Goal: Task Accomplishment & Management: Complete application form

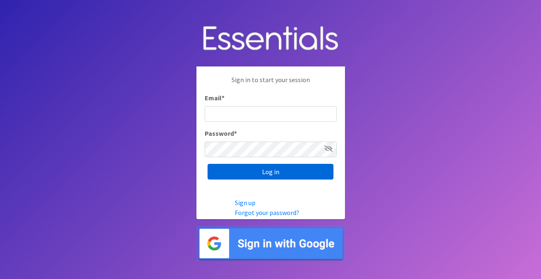
type input "[EMAIL_ADDRESS][DOMAIN_NAME]"
click at [278, 171] on input "Log in" at bounding box center [270, 172] width 126 height 16
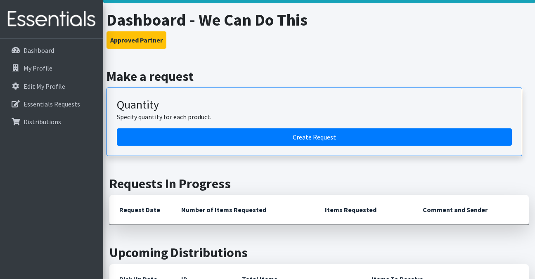
scroll to position [44, 0]
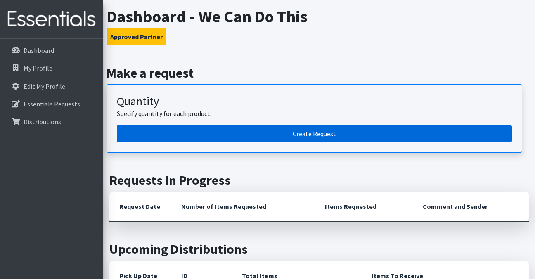
click at [311, 135] on link "Create Request" at bounding box center [314, 133] width 395 height 17
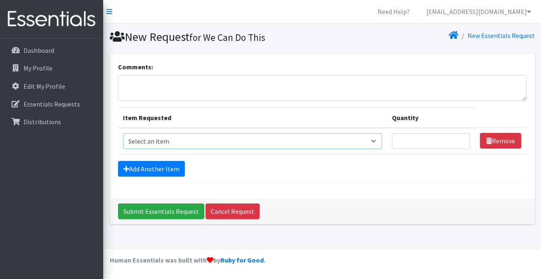
click at [370, 141] on select "Select an item Cleanse: Bar soap [MEDICAL_DATA] Dental: Toothbrush, adult Denta…" at bounding box center [252, 141] width 259 height 16
select select "15546"
click at [123, 133] on select "Select an item Cleanse: Bar soap [MEDICAL_DATA] Dental: Toothbrush, adult Denta…" at bounding box center [252, 141] width 259 height 16
click at [462, 139] on input "1" at bounding box center [431, 141] width 78 height 16
click at [462, 139] on input "2" at bounding box center [431, 141] width 78 height 16
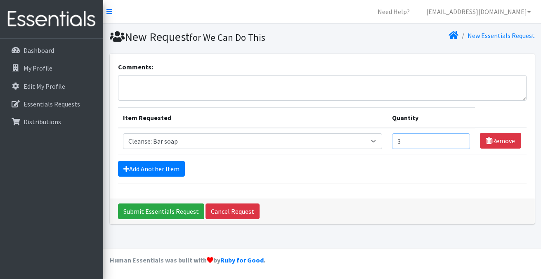
click at [462, 139] on input "3" at bounding box center [431, 141] width 78 height 16
click at [462, 139] on input "4" at bounding box center [431, 141] width 78 height 16
click at [462, 139] on input "5" at bounding box center [431, 141] width 78 height 16
click at [462, 139] on input "6" at bounding box center [431, 141] width 78 height 16
click at [462, 139] on input "7" at bounding box center [431, 141] width 78 height 16
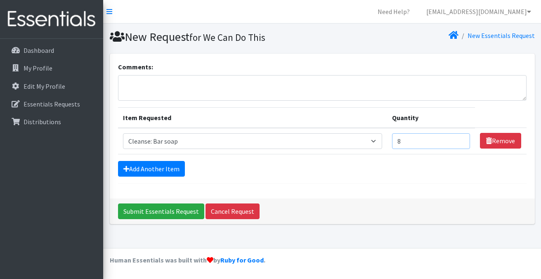
click at [462, 139] on input "8" at bounding box center [431, 141] width 78 height 16
click at [462, 139] on input "9" at bounding box center [431, 141] width 78 height 16
click at [462, 139] on input "10" at bounding box center [431, 141] width 78 height 16
click at [462, 139] on input "11" at bounding box center [431, 141] width 78 height 16
click at [462, 139] on input "12" at bounding box center [431, 141] width 78 height 16
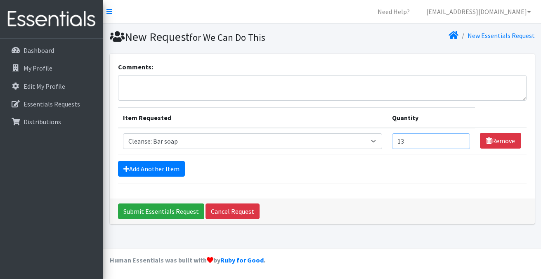
click at [462, 139] on input "13" at bounding box center [431, 141] width 78 height 16
click at [462, 139] on input "14" at bounding box center [431, 141] width 78 height 16
click at [462, 139] on input "15" at bounding box center [431, 141] width 78 height 16
click at [462, 139] on input "16" at bounding box center [431, 141] width 78 height 16
click at [462, 139] on input "17" at bounding box center [431, 141] width 78 height 16
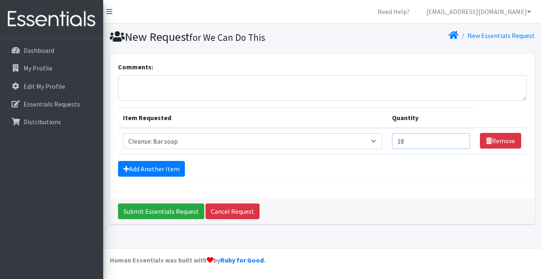
click at [462, 139] on input "18" at bounding box center [431, 141] width 78 height 16
click at [462, 139] on input "19" at bounding box center [431, 141] width 78 height 16
type input "20"
click at [462, 139] on input "20" at bounding box center [431, 141] width 78 height 16
click at [165, 165] on link "Add Another Item" at bounding box center [151, 169] width 67 height 16
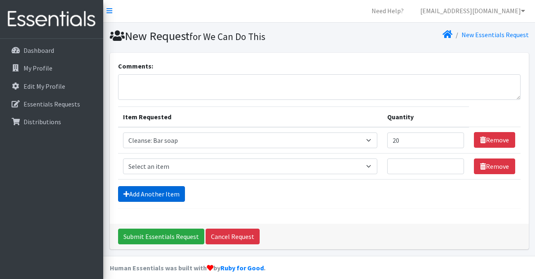
scroll to position [9, 0]
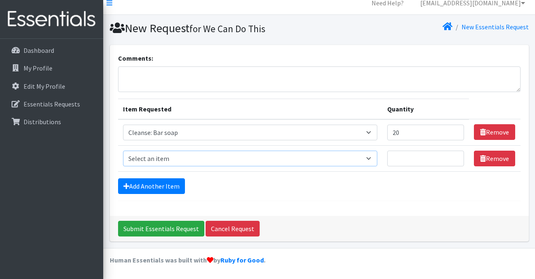
click at [365, 158] on select "Select an item Cleanse: Bar soap [MEDICAL_DATA] Dental: Toothbrush, adult Denta…" at bounding box center [250, 159] width 254 height 16
select select "15549"
click at [123, 151] on select "Select an item Cleanse: Bar soap [MEDICAL_DATA] Dental: Toothbrush, adult Denta…" at bounding box center [250, 159] width 254 height 16
click at [456, 155] on input "1" at bounding box center [425, 159] width 77 height 16
click at [456, 155] on input "2" at bounding box center [425, 159] width 77 height 16
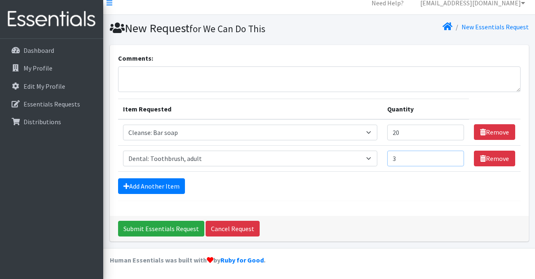
click at [456, 155] on input "3" at bounding box center [425, 159] width 77 height 16
click at [456, 155] on input "4" at bounding box center [425, 159] width 77 height 16
click at [456, 155] on input "5" at bounding box center [425, 159] width 77 height 16
click at [456, 155] on input "6" at bounding box center [425, 159] width 77 height 16
click at [456, 155] on input "7" at bounding box center [425, 159] width 77 height 16
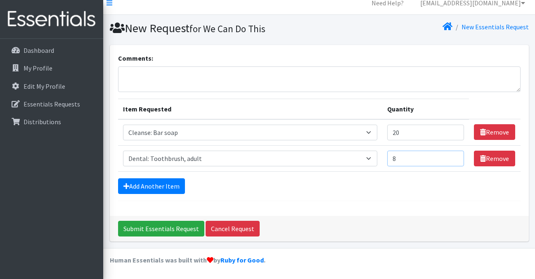
click at [456, 155] on input "8" at bounding box center [425, 159] width 77 height 16
click at [456, 155] on input "9" at bounding box center [425, 159] width 77 height 16
click at [456, 155] on input "10" at bounding box center [425, 159] width 77 height 16
click at [456, 155] on input "11" at bounding box center [425, 159] width 77 height 16
click at [456, 155] on input "12" at bounding box center [425, 159] width 77 height 16
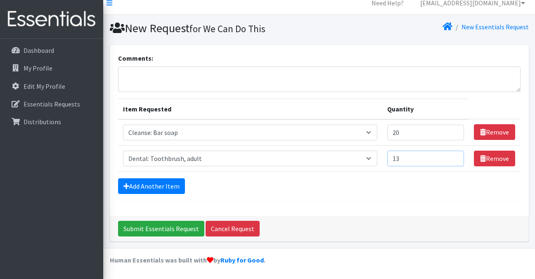
click at [456, 155] on input "13" at bounding box center [425, 159] width 77 height 16
click at [456, 155] on input "14" at bounding box center [425, 159] width 77 height 16
type input "15"
click at [456, 155] on input "15" at bounding box center [425, 159] width 77 height 16
click at [167, 187] on link "Add Another Item" at bounding box center [151, 186] width 67 height 16
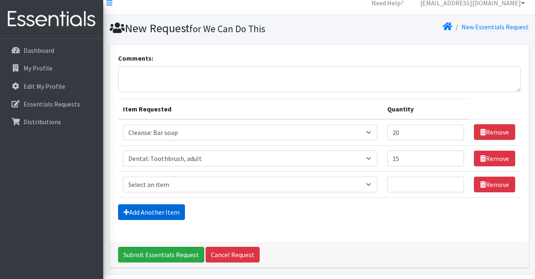
scroll to position [35, 0]
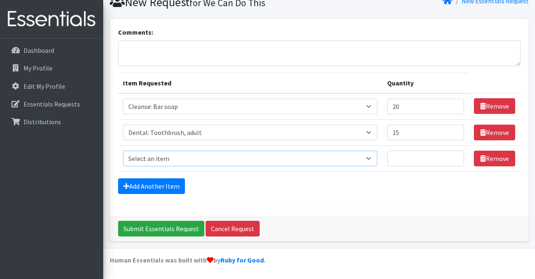
click at [367, 158] on select "Select an item Cleanse: Bar soap [MEDICAL_DATA] Dental: Toothbrush, adult Denta…" at bounding box center [250, 159] width 254 height 16
select select "15550"
click at [123, 151] on select "Select an item Cleanse: Bar soap [MEDICAL_DATA] Dental: Toothbrush, adult Denta…" at bounding box center [250, 159] width 254 height 16
click at [457, 155] on input "1" at bounding box center [425, 159] width 77 height 16
click at [457, 155] on input "2" at bounding box center [425, 159] width 77 height 16
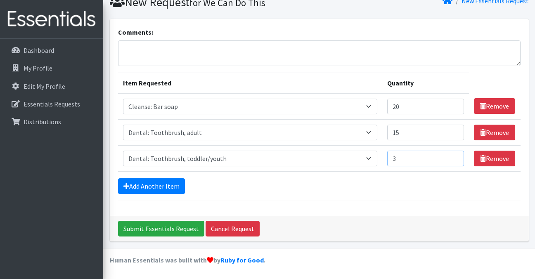
click at [457, 155] on input "3" at bounding box center [425, 159] width 77 height 16
click at [457, 155] on input "4" at bounding box center [425, 159] width 77 height 16
click at [457, 155] on input "5" at bounding box center [425, 159] width 77 height 16
click at [457, 155] on input "6" at bounding box center [425, 159] width 77 height 16
click at [457, 155] on input "7" at bounding box center [425, 159] width 77 height 16
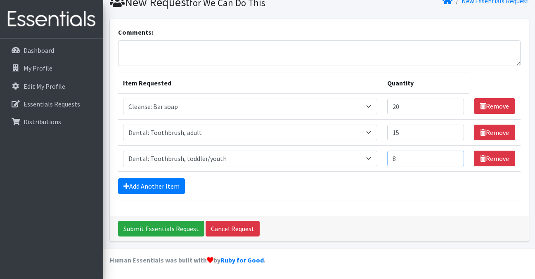
click at [457, 155] on input "8" at bounding box center [425, 159] width 77 height 16
click at [457, 155] on input "9" at bounding box center [425, 159] width 77 height 16
click at [457, 155] on input "10" at bounding box center [425, 159] width 77 height 16
click at [457, 155] on input "11" at bounding box center [425, 159] width 77 height 16
click at [457, 155] on input "12" at bounding box center [425, 159] width 77 height 16
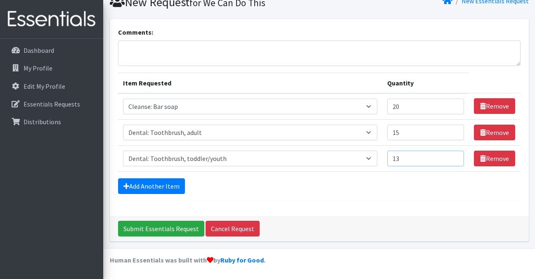
click at [457, 155] on input "13" at bounding box center [425, 159] width 77 height 16
click at [457, 155] on input "14" at bounding box center [425, 159] width 77 height 16
click at [457, 155] on input "15" at bounding box center [425, 159] width 77 height 16
click at [457, 155] on input "16" at bounding box center [425, 159] width 77 height 16
click at [457, 155] on input "17" at bounding box center [425, 159] width 77 height 16
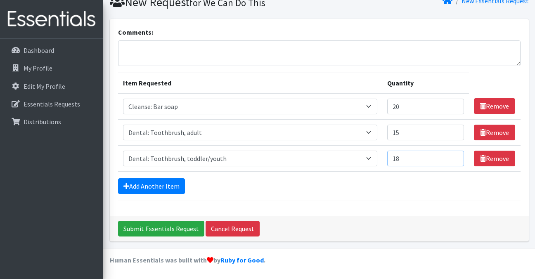
click at [457, 155] on input "18" at bounding box center [425, 159] width 77 height 16
click at [457, 155] on input "19" at bounding box center [425, 159] width 77 height 16
type input "20"
click at [457, 155] on input "20" at bounding box center [425, 159] width 77 height 16
click at [169, 189] on link "Add Another Item" at bounding box center [151, 186] width 67 height 16
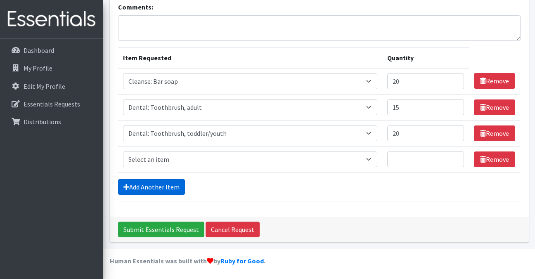
scroll to position [61, 0]
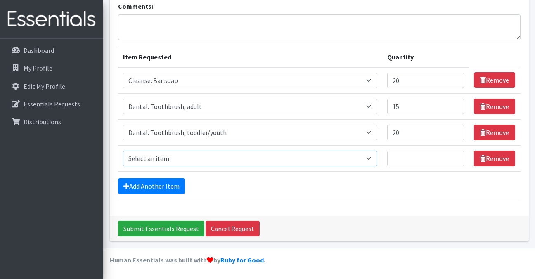
click at [234, 157] on select "Select an item Cleanse: Bar soap [MEDICAL_DATA] Dental: Toothbrush, adult Denta…" at bounding box center [250, 159] width 254 height 16
select select "12032"
click at [123, 151] on select "Select an item Cleanse: Bar soap [MEDICAL_DATA] Dental: Toothbrush, adult Denta…" at bounding box center [250, 159] width 254 height 16
click at [455, 156] on input "1" at bounding box center [425, 159] width 77 height 16
click at [455, 156] on input "2" at bounding box center [425, 159] width 77 height 16
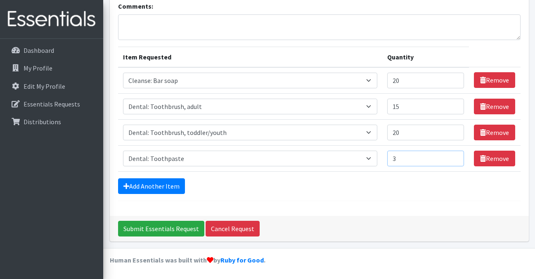
click at [455, 156] on input "3" at bounding box center [425, 159] width 77 height 16
click at [455, 156] on input "4" at bounding box center [425, 159] width 77 height 16
click at [455, 156] on input "5" at bounding box center [425, 159] width 77 height 16
click at [455, 156] on input "6" at bounding box center [425, 159] width 77 height 16
click at [455, 156] on input "7" at bounding box center [425, 159] width 77 height 16
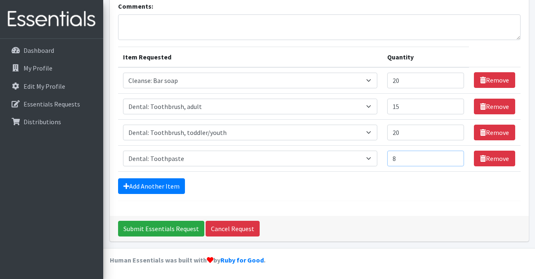
click at [455, 156] on input "8" at bounding box center [425, 159] width 77 height 16
click at [455, 156] on input "9" at bounding box center [425, 159] width 77 height 16
click at [455, 156] on input "10" at bounding box center [425, 159] width 77 height 16
click at [455, 156] on input "11" at bounding box center [425, 159] width 77 height 16
click at [455, 156] on input "12" at bounding box center [425, 159] width 77 height 16
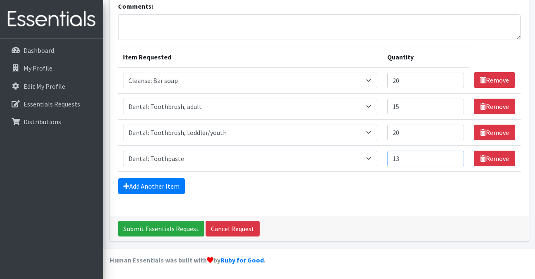
click at [455, 156] on input "13" at bounding box center [425, 159] width 77 height 16
click at [455, 156] on input "14" at bounding box center [425, 159] width 77 height 16
click at [455, 156] on input "15" at bounding box center [425, 159] width 77 height 16
click at [455, 156] on input "16" at bounding box center [425, 159] width 77 height 16
click at [455, 156] on input "17" at bounding box center [425, 159] width 77 height 16
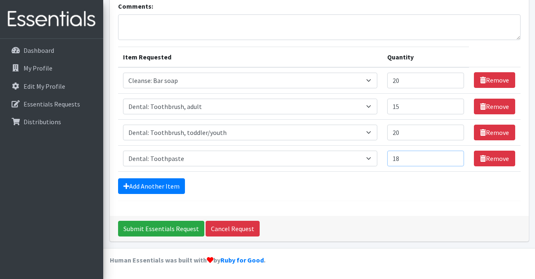
click at [455, 156] on input "18" at bounding box center [425, 159] width 77 height 16
click at [455, 156] on input "19" at bounding box center [425, 159] width 77 height 16
type input "20"
click at [455, 156] on input "20" at bounding box center [425, 159] width 77 height 16
click at [165, 186] on link "Add Another Item" at bounding box center [151, 186] width 67 height 16
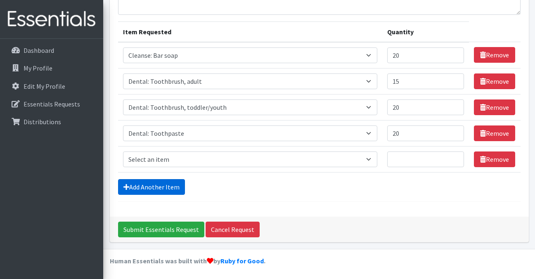
scroll to position [87, 0]
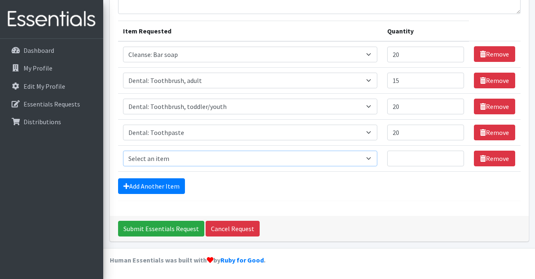
click at [365, 159] on select "Select an item Cleanse: Bar soap [MEDICAL_DATA] Dental: Toothbrush, adult Denta…" at bounding box center [250, 159] width 254 height 16
select select "12011"
click at [123, 151] on select "Select an item Cleanse: Bar soap [MEDICAL_DATA] Dental: Toothbrush, adult Denta…" at bounding box center [250, 159] width 254 height 16
click at [455, 156] on input "1" at bounding box center [425, 159] width 77 height 16
click at [455, 156] on input "2" at bounding box center [425, 159] width 77 height 16
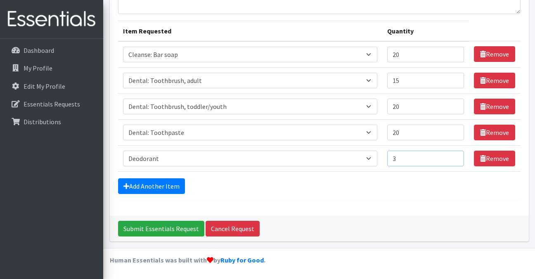
click at [455, 156] on input "3" at bounding box center [425, 159] width 77 height 16
click at [455, 156] on input "4" at bounding box center [425, 159] width 77 height 16
click at [455, 156] on input "5" at bounding box center [425, 159] width 77 height 16
click at [455, 156] on input "6" at bounding box center [425, 159] width 77 height 16
click at [455, 156] on input "7" at bounding box center [425, 159] width 77 height 16
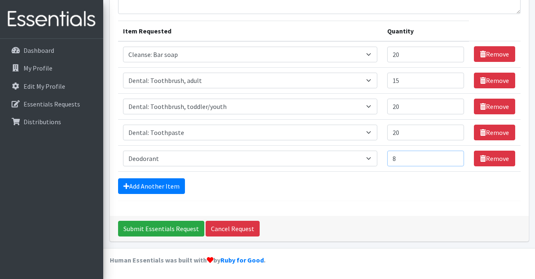
click at [455, 156] on input "8" at bounding box center [425, 159] width 77 height 16
click at [455, 156] on input "9" at bounding box center [425, 159] width 77 height 16
click at [455, 156] on input "10" at bounding box center [425, 159] width 77 height 16
click at [455, 156] on input "11" at bounding box center [425, 159] width 77 height 16
click at [455, 156] on input "12" at bounding box center [425, 159] width 77 height 16
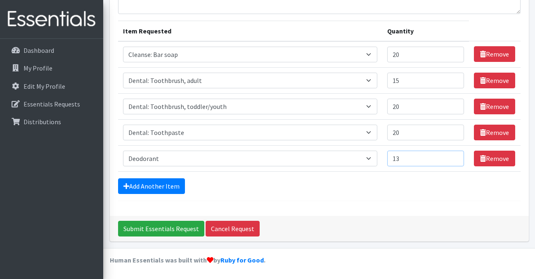
click at [455, 156] on input "13" at bounding box center [425, 159] width 77 height 16
click at [455, 156] on input "14" at bounding box center [425, 159] width 77 height 16
click at [455, 156] on input "15" at bounding box center [425, 159] width 77 height 16
click at [455, 156] on input "16" at bounding box center [425, 159] width 77 height 16
click at [455, 156] on input "17" at bounding box center [425, 159] width 77 height 16
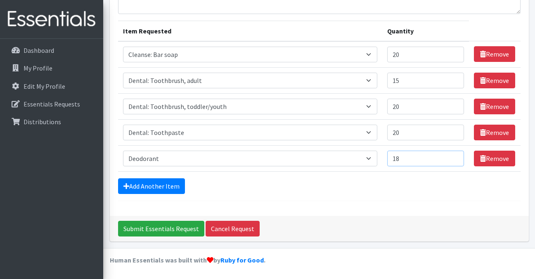
click at [455, 156] on input "18" at bounding box center [425, 159] width 77 height 16
click at [455, 156] on input "19" at bounding box center [425, 159] width 77 height 16
type input "20"
click at [455, 156] on input "20" at bounding box center [425, 159] width 77 height 16
click at [162, 189] on link "Add Another Item" at bounding box center [151, 186] width 67 height 16
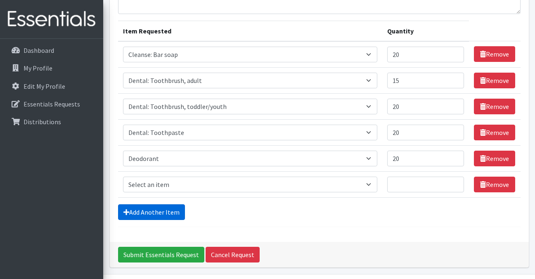
scroll to position [113, 0]
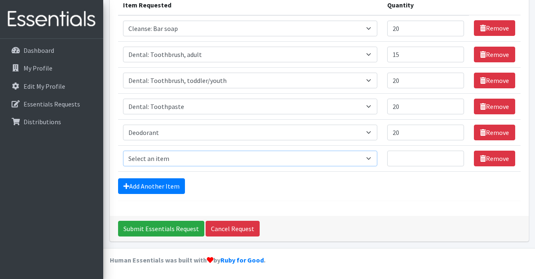
click at [364, 158] on select "Select an item Cleanse: Bar soap [MEDICAL_DATA] Dental: Toothbrush, adult Denta…" at bounding box center [250, 159] width 254 height 16
select select "15543"
click at [123, 151] on select "Select an item Cleanse: Bar soap [MEDICAL_DATA] Dental: Toothbrush, adult Denta…" at bounding box center [250, 159] width 254 height 16
click at [456, 158] on input "1" at bounding box center [425, 159] width 77 height 16
click at [456, 158] on input "2" at bounding box center [425, 159] width 77 height 16
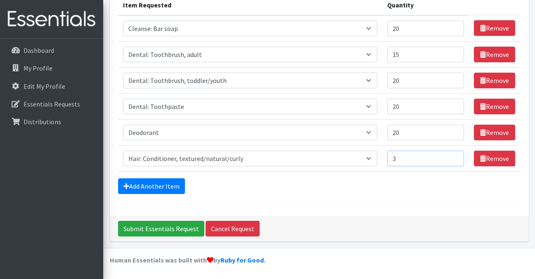
click at [456, 158] on input "3" at bounding box center [425, 159] width 77 height 16
click at [456, 158] on input "4" at bounding box center [425, 159] width 77 height 16
click at [456, 158] on input "5" at bounding box center [425, 159] width 77 height 16
click at [456, 158] on input "6" at bounding box center [425, 159] width 77 height 16
click at [456, 158] on input "7" at bounding box center [425, 159] width 77 height 16
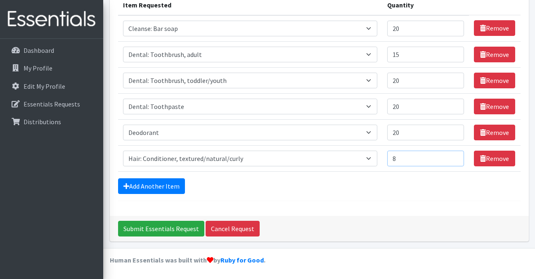
click at [456, 158] on input "8" at bounding box center [425, 159] width 77 height 16
click at [456, 158] on input "11" at bounding box center [425, 159] width 77 height 16
click at [456, 158] on input "12" at bounding box center [425, 159] width 77 height 16
click at [456, 158] on input "13" at bounding box center [425, 159] width 77 height 16
click at [456, 158] on input "14" at bounding box center [425, 159] width 77 height 16
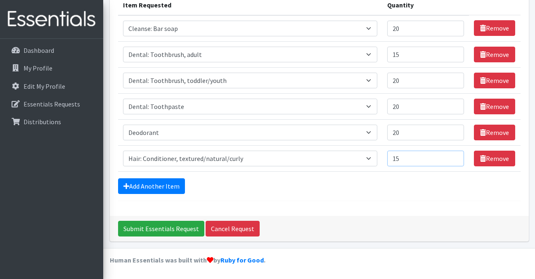
click at [456, 158] on input "15" at bounding box center [425, 159] width 77 height 16
click at [456, 157] on input "16" at bounding box center [425, 159] width 77 height 16
click at [456, 157] on input "17" at bounding box center [425, 159] width 77 height 16
click at [456, 157] on input "18" at bounding box center [425, 159] width 77 height 16
click at [456, 157] on input "19" at bounding box center [425, 159] width 77 height 16
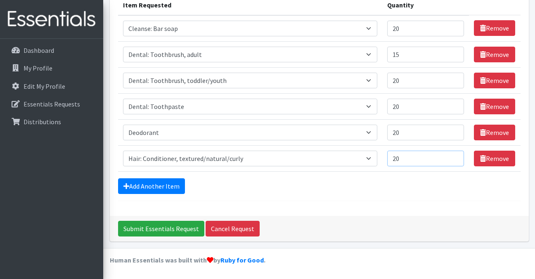
type input "20"
click at [456, 157] on input "20" at bounding box center [425, 159] width 77 height 16
click at [165, 187] on link "Add Another Item" at bounding box center [151, 186] width 67 height 16
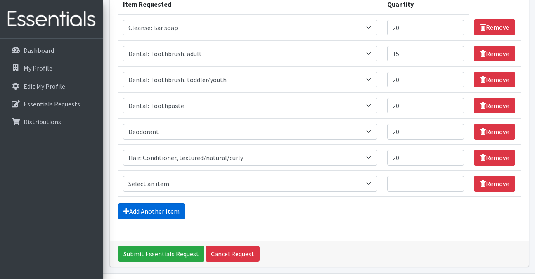
scroll to position [139, 0]
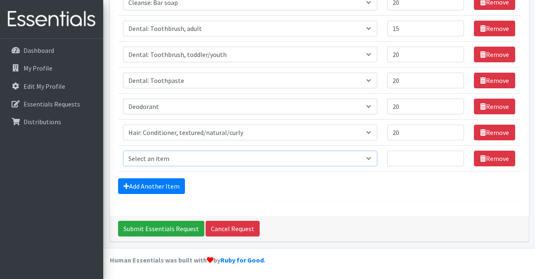
click at [213, 154] on select "Select an item Cleanse: Bar soap [MEDICAL_DATA] Dental: Toothbrush, adult Denta…" at bounding box center [250, 159] width 254 height 16
select select "15544"
click at [123, 151] on select "Select an item Cleanse: Bar soap [MEDICAL_DATA] Dental: Toothbrush, adult Denta…" at bounding box center [250, 159] width 254 height 16
click at [458, 156] on input "1" at bounding box center [425, 159] width 77 height 16
click at [458, 156] on input "2" at bounding box center [425, 159] width 77 height 16
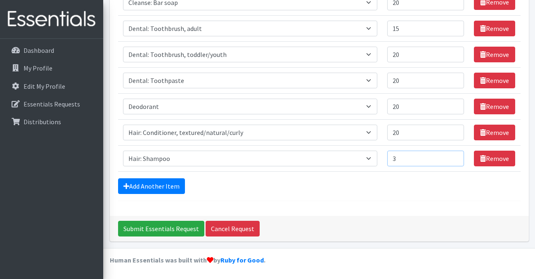
click at [458, 156] on input "3" at bounding box center [425, 159] width 77 height 16
click at [458, 156] on input "4" at bounding box center [425, 159] width 77 height 16
click at [458, 156] on input "5" at bounding box center [425, 159] width 77 height 16
click at [458, 156] on input "6" at bounding box center [425, 159] width 77 height 16
click at [458, 156] on input "7" at bounding box center [425, 159] width 77 height 16
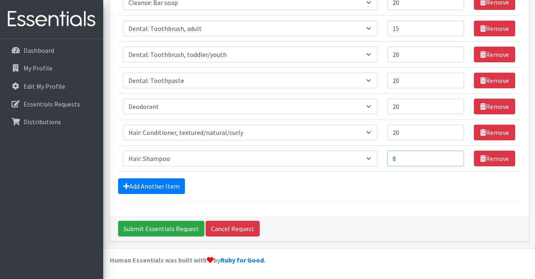
click at [458, 156] on input "8" at bounding box center [425, 159] width 77 height 16
click at [458, 156] on input "9" at bounding box center [425, 159] width 77 height 16
click at [458, 156] on input "10" at bounding box center [425, 159] width 77 height 16
click at [458, 156] on input "11" at bounding box center [425, 159] width 77 height 16
click at [458, 156] on input "12" at bounding box center [425, 159] width 77 height 16
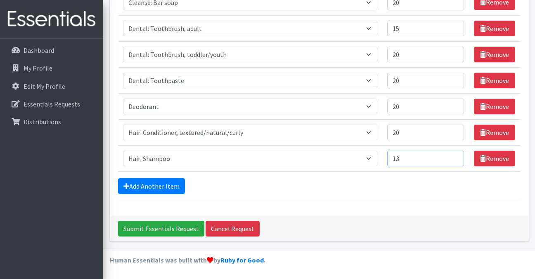
click at [458, 156] on input "13" at bounding box center [425, 159] width 77 height 16
click at [458, 156] on input "14" at bounding box center [425, 159] width 77 height 16
type input "15"
click at [458, 156] on input "15" at bounding box center [425, 159] width 77 height 16
click at [167, 185] on link "Add Another Item" at bounding box center [151, 186] width 67 height 16
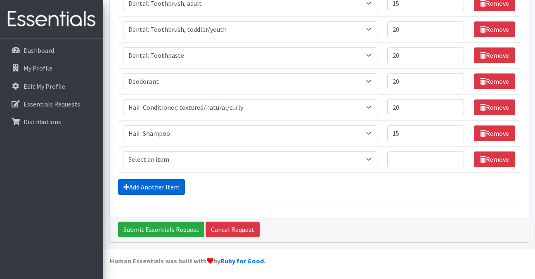
scroll to position [165, 0]
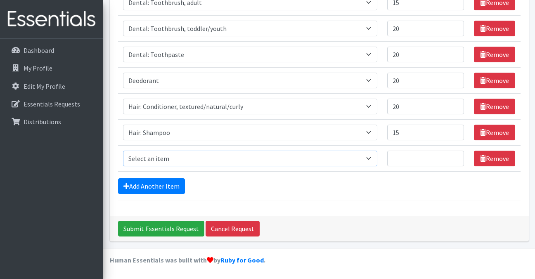
click at [363, 157] on select "Select an item Cleanse: Bar soap [MEDICAL_DATA] Dental: Toothbrush, adult Denta…" at bounding box center [250, 159] width 254 height 16
select select "15545"
click at [123, 151] on select "Select an item Cleanse: Bar soap [MEDICAL_DATA] Dental: Toothbrush, adult Denta…" at bounding box center [250, 159] width 254 height 16
click at [455, 157] on input "1" at bounding box center [425, 159] width 77 height 16
click at [455, 157] on input "2" at bounding box center [425, 159] width 77 height 16
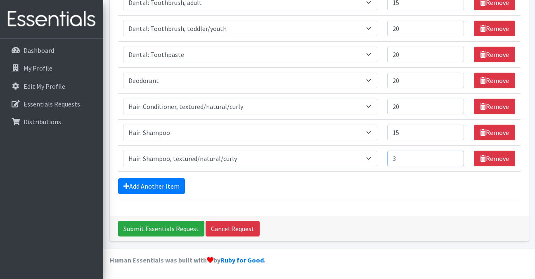
click at [455, 157] on input "3" at bounding box center [425, 159] width 77 height 16
click at [455, 157] on input "4" at bounding box center [425, 159] width 77 height 16
click at [455, 157] on input "5" at bounding box center [425, 159] width 77 height 16
click at [455, 157] on input "6" at bounding box center [425, 159] width 77 height 16
click at [455, 157] on input "7" at bounding box center [425, 159] width 77 height 16
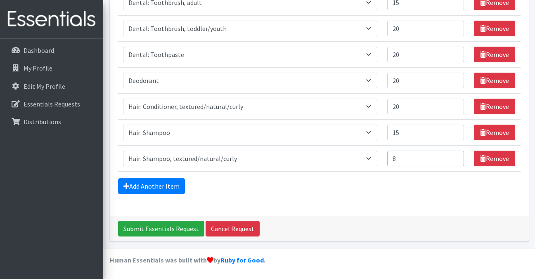
click at [455, 157] on input "8" at bounding box center [425, 159] width 77 height 16
click at [455, 157] on input "9" at bounding box center [425, 159] width 77 height 16
click at [455, 157] on input "10" at bounding box center [425, 159] width 77 height 16
click at [455, 157] on input "11" at bounding box center [425, 159] width 77 height 16
click at [455, 157] on input "12" at bounding box center [425, 159] width 77 height 16
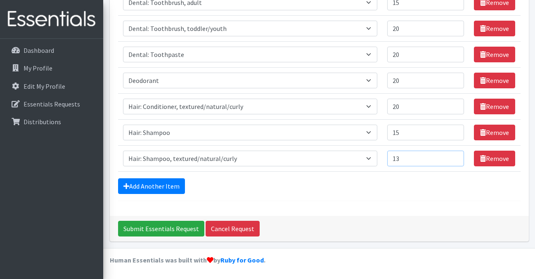
click at [455, 157] on input "13" at bounding box center [425, 159] width 77 height 16
click at [455, 157] on input "14" at bounding box center [425, 159] width 77 height 16
click at [455, 157] on input "15" at bounding box center [425, 159] width 77 height 16
click at [455, 157] on input "16" at bounding box center [425, 159] width 77 height 16
click at [455, 157] on input "17" at bounding box center [425, 159] width 77 height 16
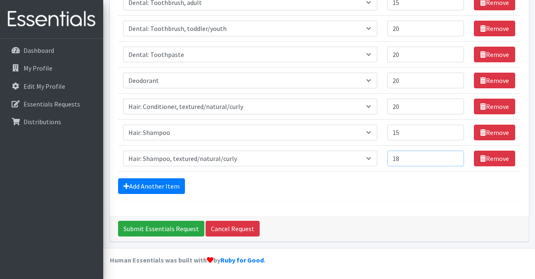
click at [455, 157] on input "18" at bounding box center [425, 159] width 77 height 16
click at [455, 157] on input "19" at bounding box center [425, 159] width 77 height 16
type input "20"
click at [455, 157] on input "20" at bounding box center [425, 159] width 77 height 16
click at [166, 186] on link "Add Another Item" at bounding box center [151, 186] width 67 height 16
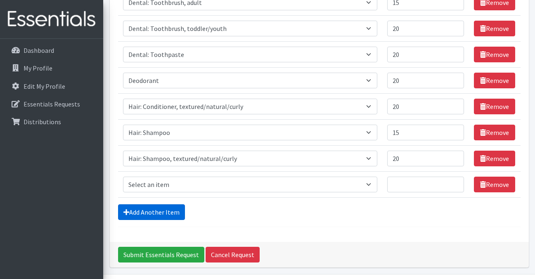
scroll to position [191, 0]
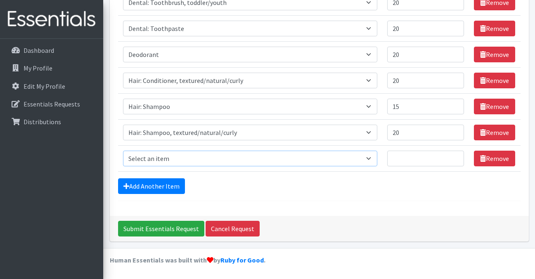
click at [366, 155] on select "Select an item Cleanse: Bar soap [MEDICAL_DATA] Dental: Toothbrush, adult Denta…" at bounding box center [250, 159] width 254 height 16
select select "15113"
click at [123, 151] on select "Select an item Cleanse: Bar soap [MEDICAL_DATA] Dental: Toothbrush, adult Denta…" at bounding box center [250, 159] width 254 height 16
click at [455, 156] on input "1" at bounding box center [425, 159] width 77 height 16
click at [455, 156] on input "2" at bounding box center [425, 159] width 77 height 16
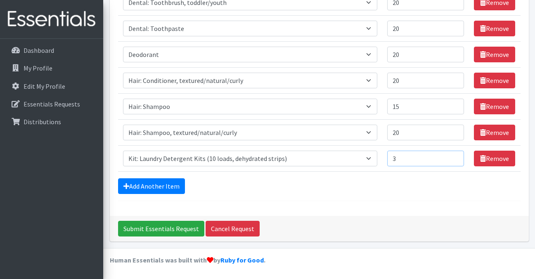
click at [455, 156] on input "3" at bounding box center [425, 159] width 77 height 16
click at [455, 156] on input "4" at bounding box center [425, 159] width 77 height 16
click at [455, 156] on input "5" at bounding box center [425, 159] width 77 height 16
click at [455, 156] on input "6" at bounding box center [425, 159] width 77 height 16
click at [455, 156] on input "7" at bounding box center [425, 159] width 77 height 16
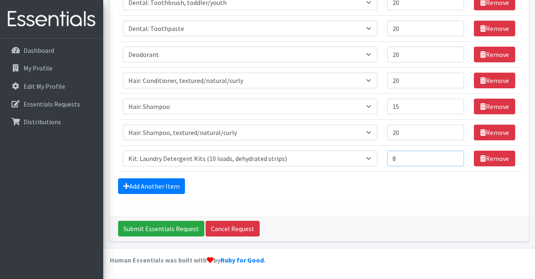
click at [455, 156] on input "8" at bounding box center [425, 159] width 77 height 16
click at [455, 156] on input "9" at bounding box center [425, 159] width 77 height 16
click at [455, 156] on input "10" at bounding box center [425, 159] width 77 height 16
click at [455, 156] on input "11" at bounding box center [425, 159] width 77 height 16
click at [455, 156] on input "12" at bounding box center [425, 159] width 77 height 16
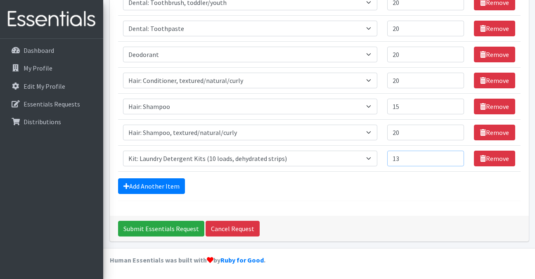
click at [455, 156] on input "13" at bounding box center [425, 159] width 77 height 16
click at [455, 156] on input "14" at bounding box center [425, 159] width 77 height 16
click at [455, 156] on input "15" at bounding box center [425, 159] width 77 height 16
click at [455, 156] on input "16" at bounding box center [425, 159] width 77 height 16
click at [455, 156] on input "17" at bounding box center [425, 159] width 77 height 16
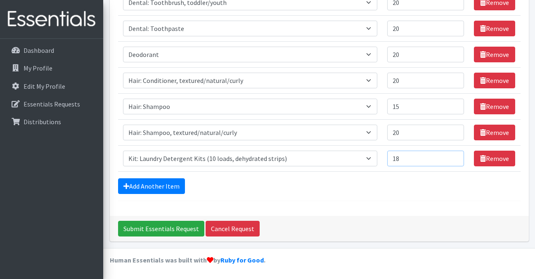
click at [455, 156] on input "18" at bounding box center [425, 159] width 77 height 16
click at [455, 156] on input "19" at bounding box center [425, 159] width 77 height 16
type input "20"
click at [455, 156] on input "20" at bounding box center [425, 159] width 77 height 16
click at [170, 184] on link "Add Another Item" at bounding box center [151, 186] width 67 height 16
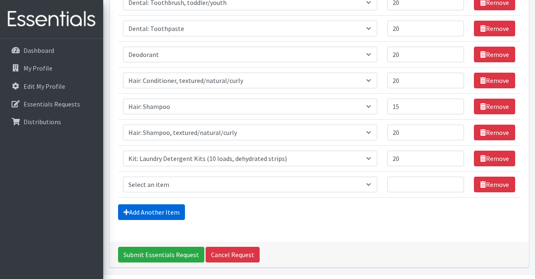
scroll to position [217, 0]
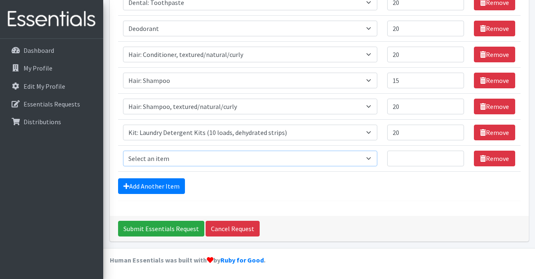
click at [363, 160] on select "Select an item Cleanse: Bar soap [MEDICAL_DATA] Dental: Toothbrush, adult Denta…" at bounding box center [250, 159] width 254 height 16
select select "15548"
click at [123, 151] on select "Select an item Cleanse: Bar soap [MEDICAL_DATA] Dental: Toothbrush, adult Denta…" at bounding box center [250, 159] width 254 height 16
click at [453, 155] on input "1" at bounding box center [425, 159] width 77 height 16
click at [453, 155] on input "2" at bounding box center [425, 159] width 77 height 16
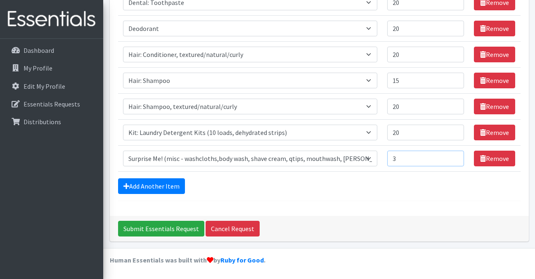
click at [453, 155] on input "3" at bounding box center [425, 159] width 77 height 16
click at [453, 155] on input "4" at bounding box center [425, 159] width 77 height 16
click at [453, 155] on input "5" at bounding box center [425, 159] width 77 height 16
click at [453, 155] on input "6" at bounding box center [425, 159] width 77 height 16
click at [453, 155] on input "7" at bounding box center [425, 159] width 77 height 16
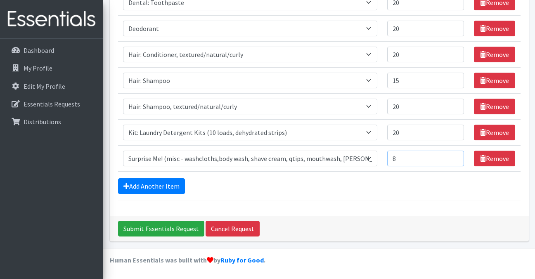
click at [453, 155] on input "8" at bounding box center [425, 159] width 77 height 16
click at [453, 155] on input "9" at bounding box center [425, 159] width 77 height 16
click at [453, 155] on input "10" at bounding box center [425, 159] width 77 height 16
click at [453, 155] on input "11" at bounding box center [425, 159] width 77 height 16
click at [453, 155] on input "12" at bounding box center [425, 159] width 77 height 16
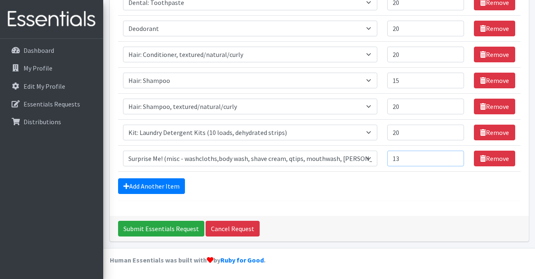
click at [453, 155] on input "13" at bounding box center [425, 159] width 77 height 16
click at [453, 155] on input "14" at bounding box center [425, 159] width 77 height 16
click at [453, 155] on input "15" at bounding box center [425, 159] width 77 height 16
click at [453, 155] on input "16" at bounding box center [425, 159] width 77 height 16
click at [453, 155] on input "17" at bounding box center [425, 159] width 77 height 16
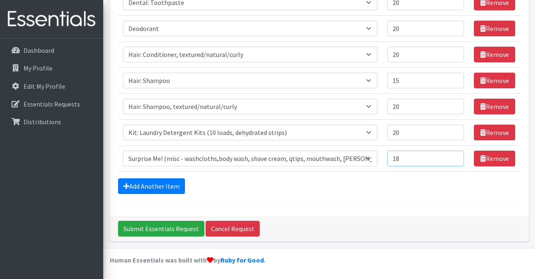
click at [453, 155] on input "18" at bounding box center [425, 159] width 77 height 16
click at [453, 155] on input "19" at bounding box center [425, 159] width 77 height 16
type input "20"
click at [453, 155] on input "20" at bounding box center [425, 159] width 77 height 16
click at [171, 183] on link "Add Another Item" at bounding box center [151, 186] width 67 height 16
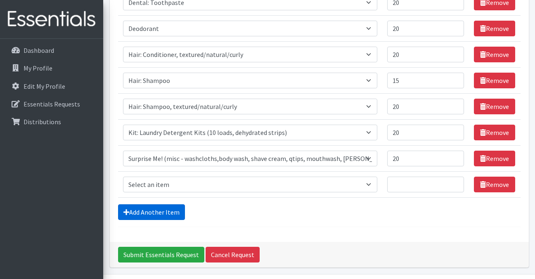
scroll to position [243, 0]
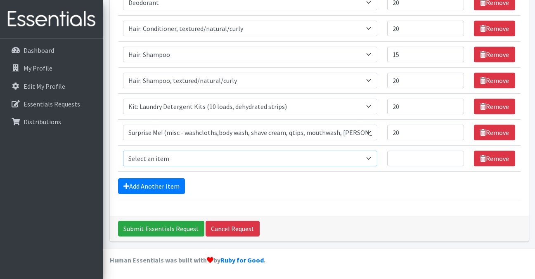
click at [364, 156] on select "Select an item Cleanse: Bar soap [MEDICAL_DATA] Dental: Toothbrush, adult Denta…" at bounding box center [250, 159] width 254 height 16
select select "14896"
click at [123, 151] on select "Select an item Cleanse: Bar soap [MEDICAL_DATA] Dental: Toothbrush, adult Denta…" at bounding box center [250, 159] width 254 height 16
click at [455, 156] on input "1" at bounding box center [425, 159] width 77 height 16
click at [455, 156] on input "2" at bounding box center [425, 159] width 77 height 16
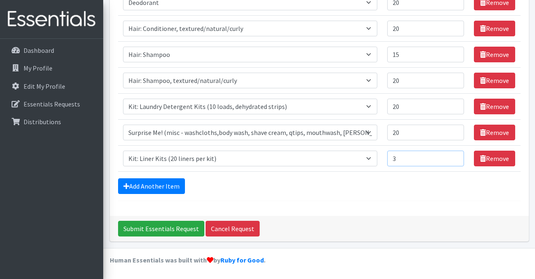
click at [455, 156] on input "3" at bounding box center [425, 159] width 77 height 16
click at [455, 156] on input "4" at bounding box center [425, 159] width 77 height 16
click at [455, 156] on input "5" at bounding box center [425, 159] width 77 height 16
click at [455, 156] on input "6" at bounding box center [425, 159] width 77 height 16
click at [455, 156] on input "7" at bounding box center [425, 159] width 77 height 16
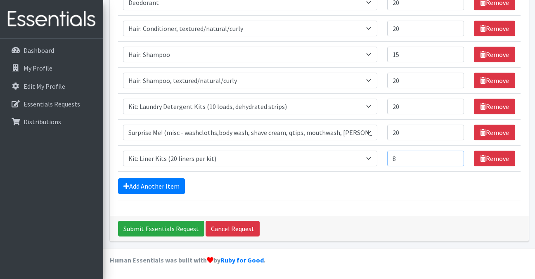
click at [455, 156] on input "8" at bounding box center [425, 159] width 77 height 16
click at [455, 156] on input "9" at bounding box center [425, 159] width 77 height 16
type input "10"
click at [455, 156] on input "10" at bounding box center [425, 159] width 77 height 16
click at [180, 228] on input "Submit Essentials Request" at bounding box center [161, 229] width 86 height 16
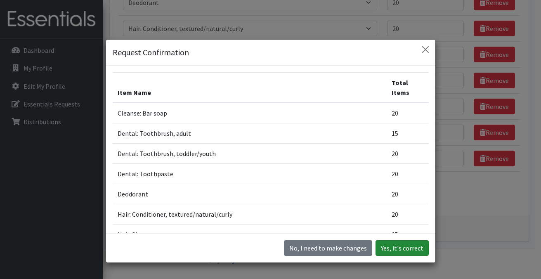
click at [395, 249] on button "Yes, it's correct" at bounding box center [401, 248] width 53 height 16
